Goal: Communication & Community: Answer question/provide support

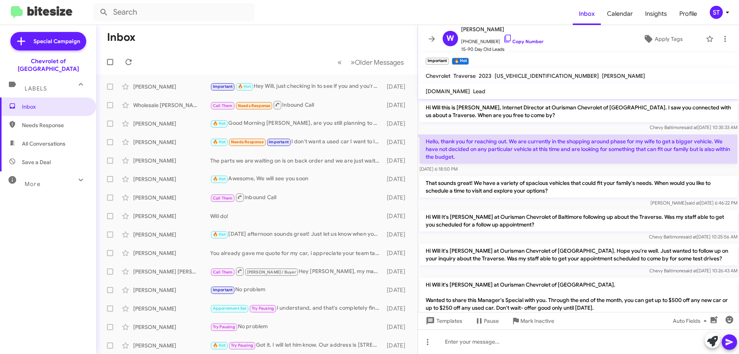
scroll to position [260, 0]
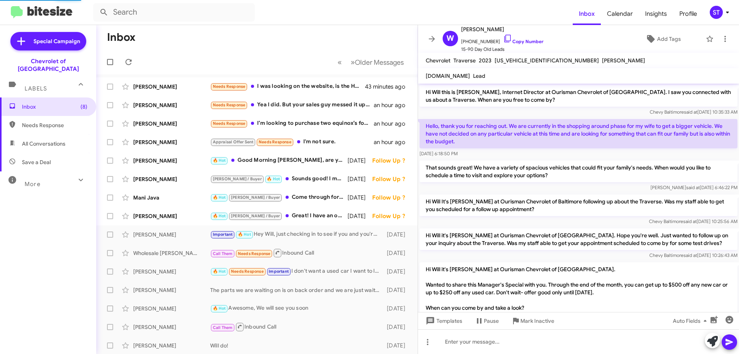
scroll to position [260, 0]
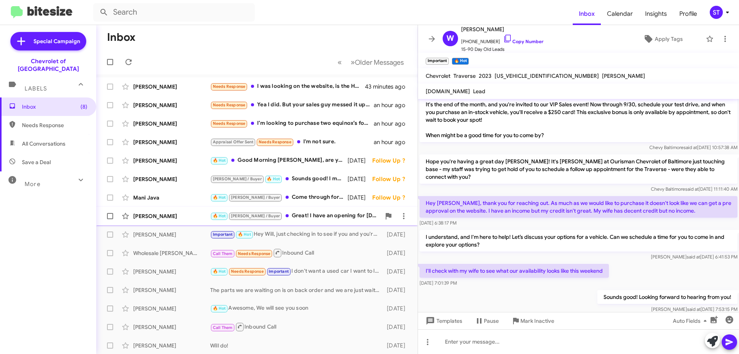
click at [296, 211] on div "🔥 Hot J.C. / Buyer Great! I have an opening for today at 4 or is 6 pm better fo…" at bounding box center [295, 215] width 170 height 9
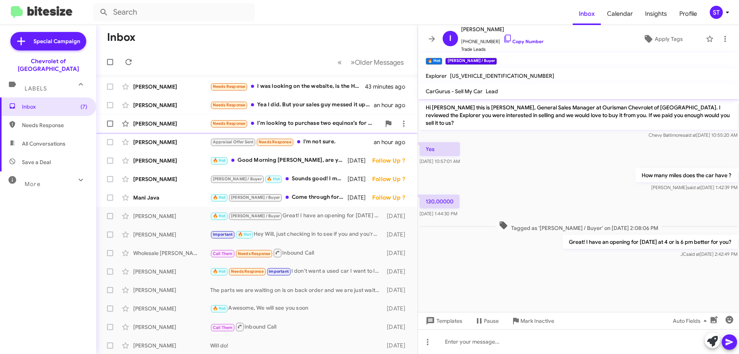
click at [273, 127] on div "Needs Response I’m looking to purchase two equinox’s for my business. Would you…" at bounding box center [295, 123] width 170 height 9
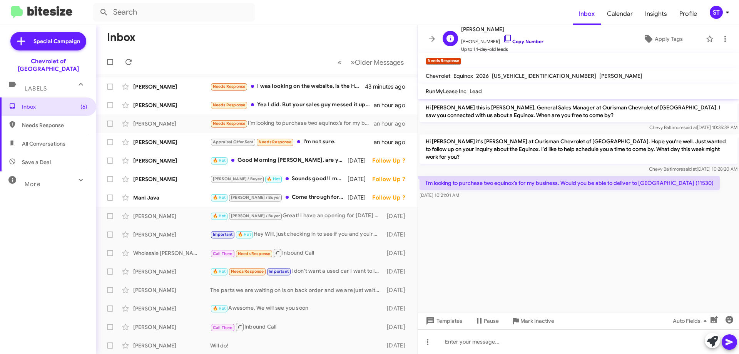
click at [503, 35] on icon at bounding box center [507, 38] width 9 height 9
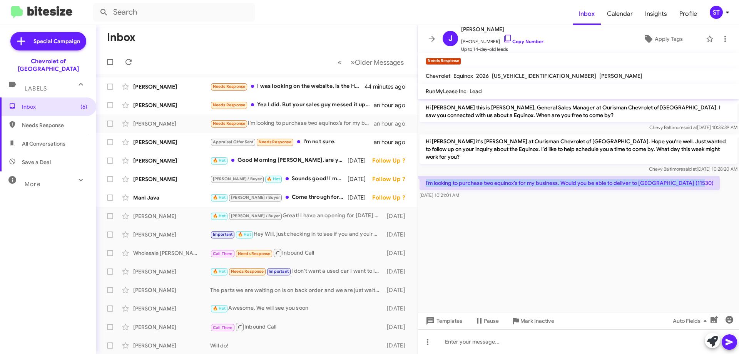
drag, startPoint x: 698, startPoint y: 175, endPoint x: 425, endPoint y: 176, distance: 273.2
click at [425, 176] on p "I’m looking to purchase two equinox’s for my business. Would you be able to del…" at bounding box center [569, 183] width 300 height 14
copy p "I’m looking to purchase two equinox’s for my business. Would you be able to del…"
click at [314, 105] on div "Needs Response Yea I did. But your sales guy messed it up and I'm a cash buyer." at bounding box center [295, 104] width 170 height 9
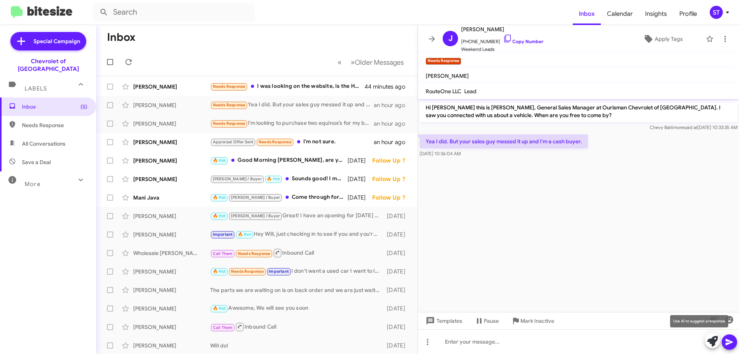
click at [710, 342] on icon at bounding box center [712, 341] width 11 height 11
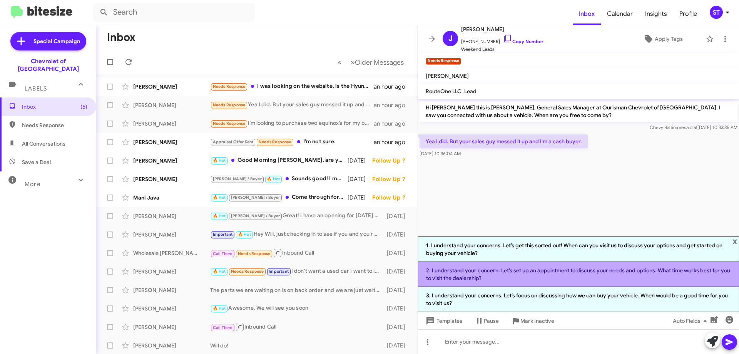
click at [482, 269] on li "2. I understand your concern. Let’s set up an appointment to discuss your needs…" at bounding box center [578, 274] width 321 height 25
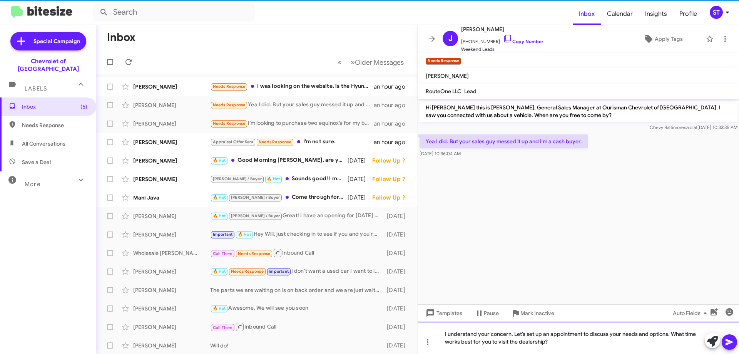
click at [574, 342] on div "I understand your concern. Let’s set up an appointment to discuss your needs an…" at bounding box center [578, 337] width 321 height 32
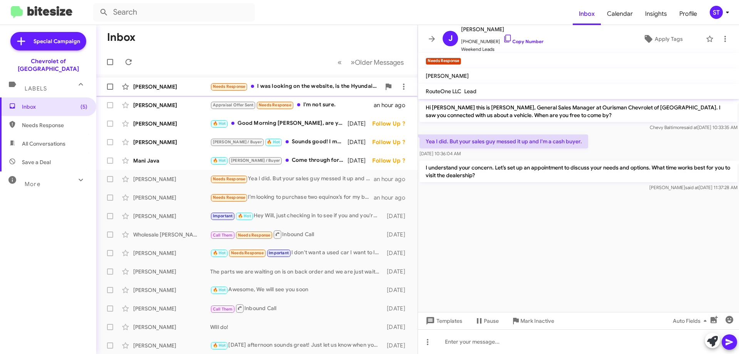
click at [298, 84] on div "Needs Response I was looking on the website, is the Hyundai Sonata still availa…" at bounding box center [295, 86] width 170 height 9
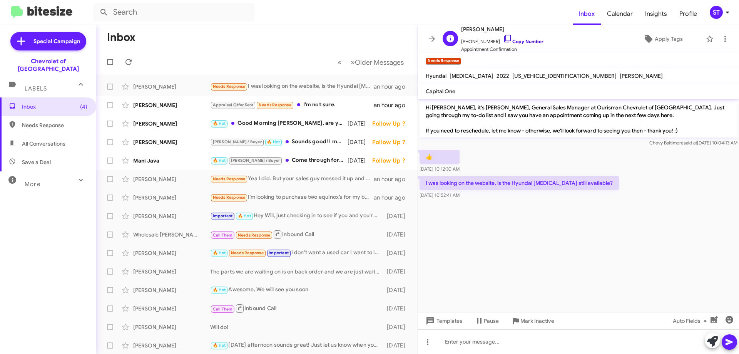
click at [503, 38] on icon at bounding box center [507, 38] width 9 height 9
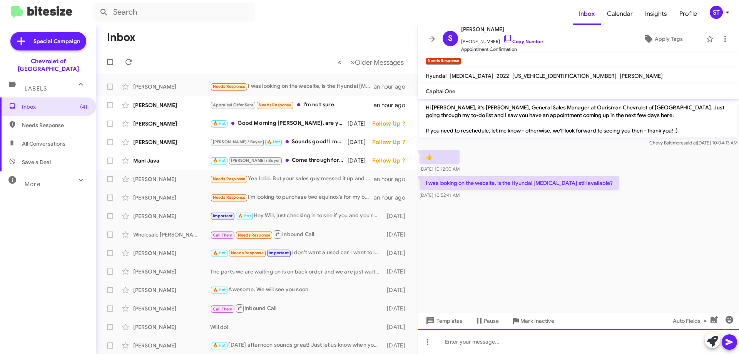
click at [494, 339] on div at bounding box center [578, 341] width 321 height 25
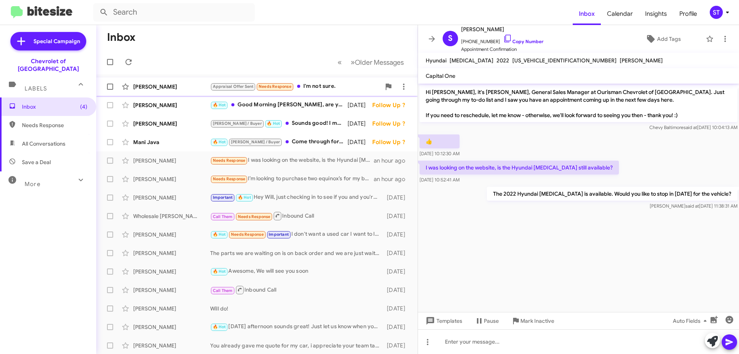
click at [312, 85] on div "Appraisal Offer Sent Needs Response I'm not sure." at bounding box center [295, 86] width 170 height 9
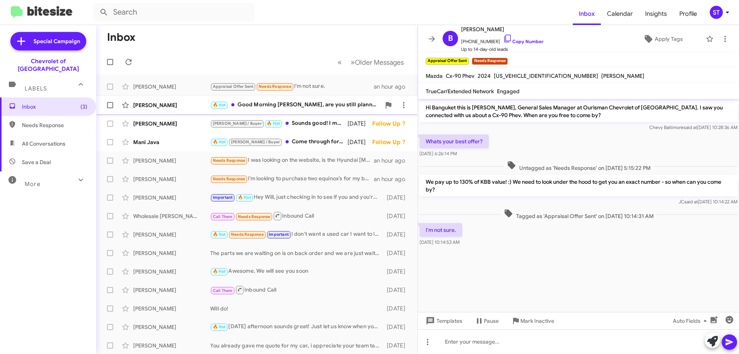
click at [271, 107] on div "🔥 Hot Good Morning Adrien, are you still planning to stop by this morning?" at bounding box center [295, 104] width 170 height 9
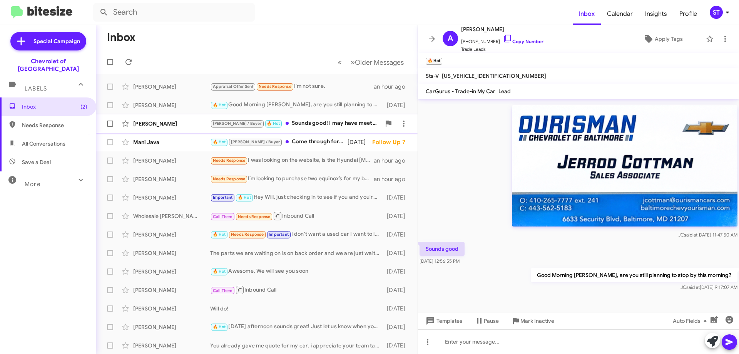
click at [291, 131] on span "Tynira Dukes J.C. / Buyer 🔥 Hot Sounds good! I may have meet with one of my flo…" at bounding box center [256, 123] width 321 height 18
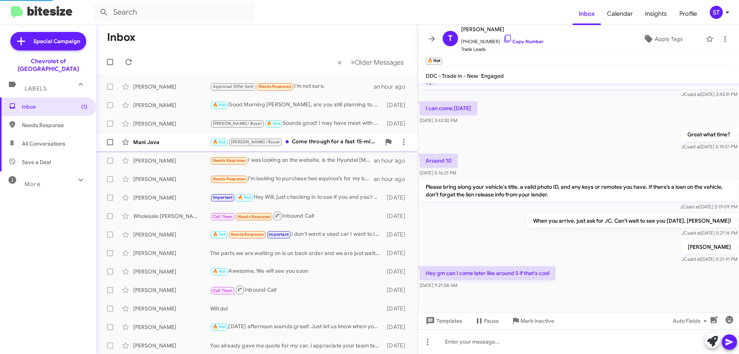
scroll to position [92, 0]
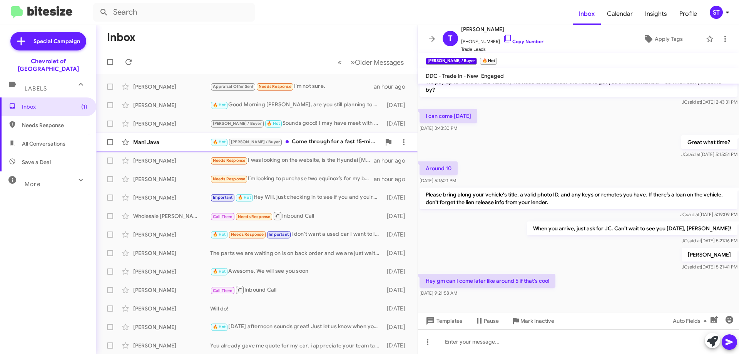
click at [267, 146] on div "🔥 Hot J.C. / Buyer Come through for a fast 15-min appraisal. You’ll get a real …" at bounding box center [295, 141] width 170 height 9
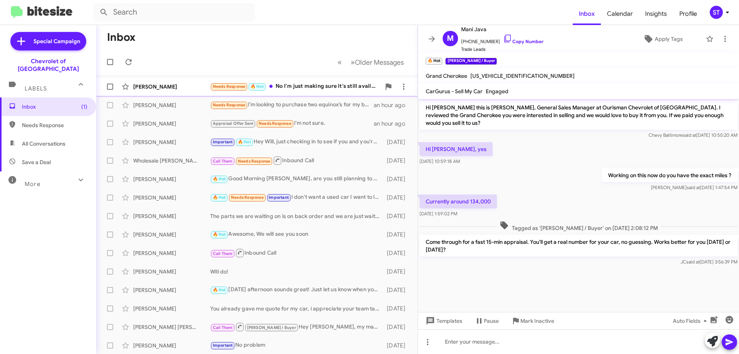
click at [324, 87] on div "Needs Response 🔥 Hot No I'm just making sure it's still available for my appoin…" at bounding box center [295, 86] width 170 height 9
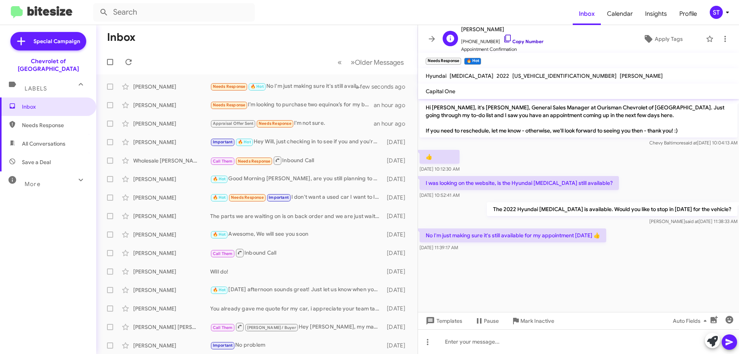
click at [504, 35] on icon at bounding box center [507, 39] width 7 height 8
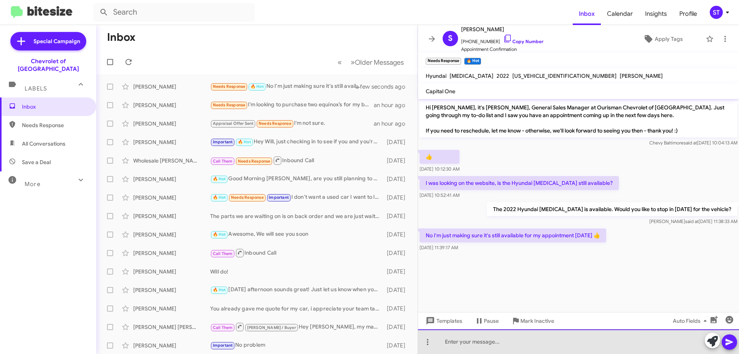
click at [445, 350] on div at bounding box center [578, 341] width 321 height 25
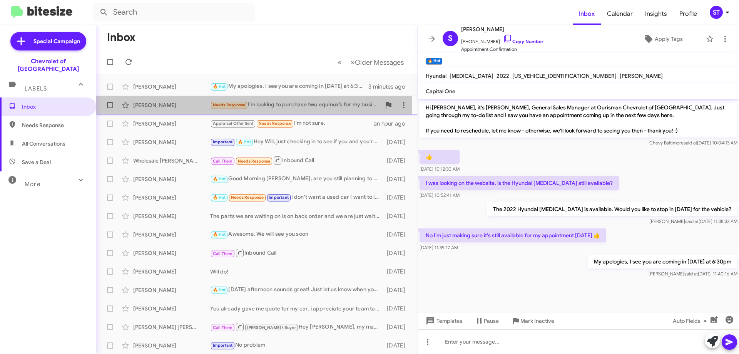
click at [194, 103] on div "[PERSON_NAME]" at bounding box center [171, 105] width 77 height 8
